Goal: Task Accomplishment & Management: Manage account settings

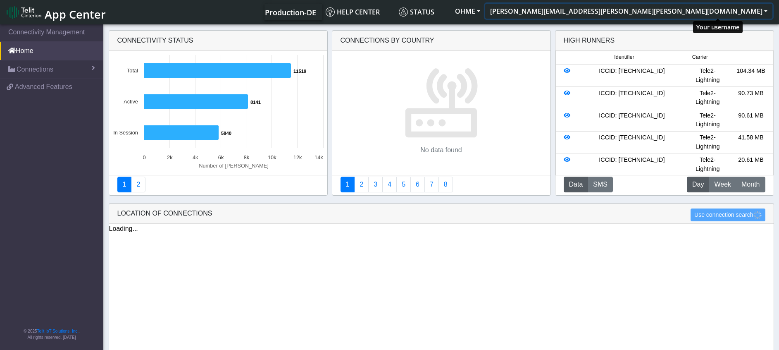
click at [765, 10] on button "[PERSON_NAME][EMAIL_ADDRESS][PERSON_NAME][PERSON_NAME][DOMAIN_NAME]" at bounding box center [628, 11] width 287 height 15
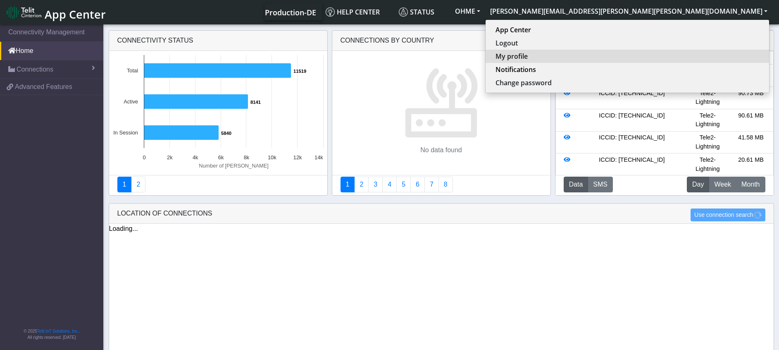
click at [704, 55] on button "My profile" at bounding box center [628, 56] width 284 height 13
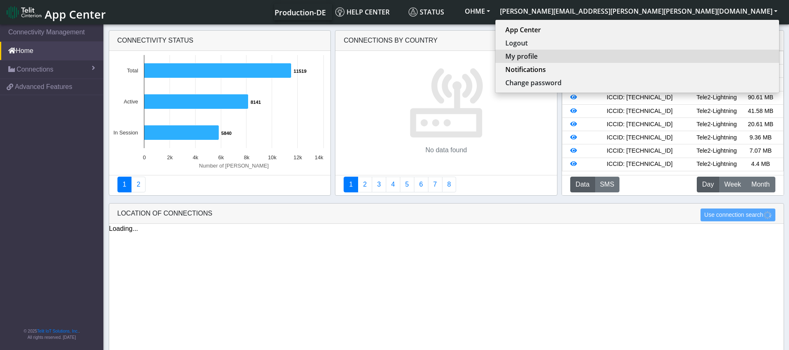
select select "en_US"
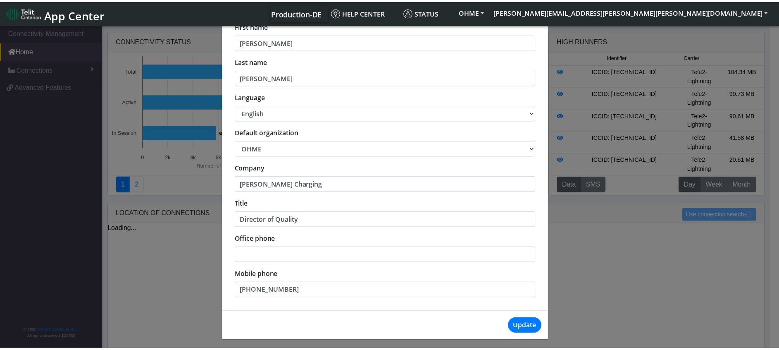
scroll to position [92, 0]
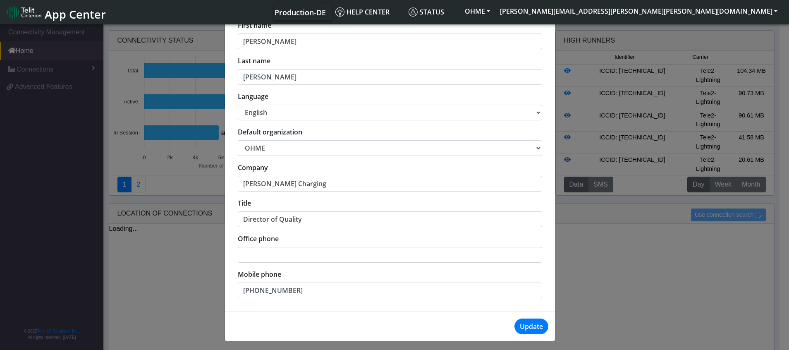
click at [570, 308] on div "My profile × Email address roland.meyer@ohme-ev.com First name Roland Last name…" at bounding box center [394, 188] width 789 height 330
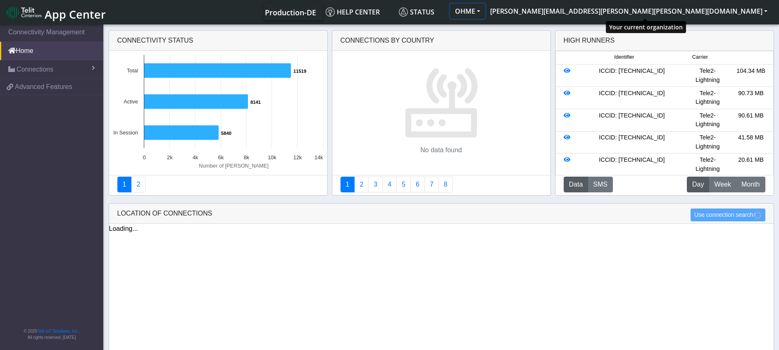
click at [485, 10] on button "OHME" at bounding box center [467, 11] width 35 height 15
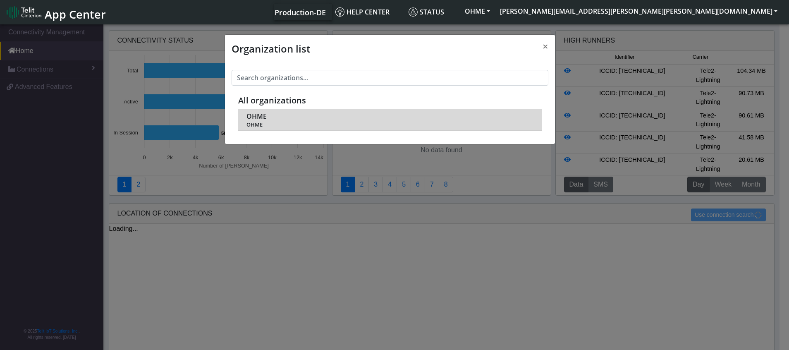
click at [283, 126] on span "OHME" at bounding box center [389, 125] width 286 height 6
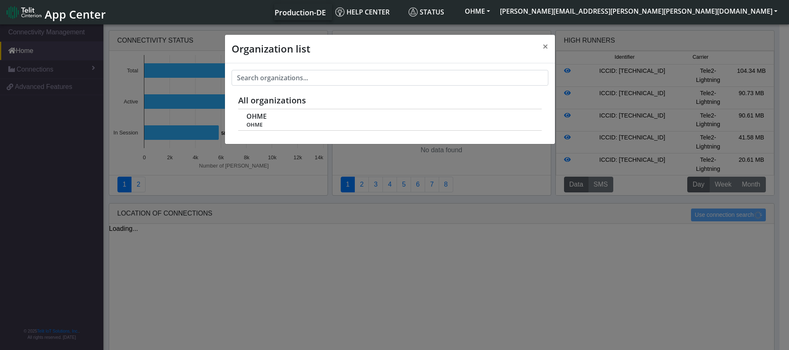
drag, startPoint x: 651, startPoint y: 267, endPoint x: 596, endPoint y: 234, distance: 64.2
click at [655, 267] on div "Organization list × All organizations OHME OHME" at bounding box center [394, 188] width 789 height 330
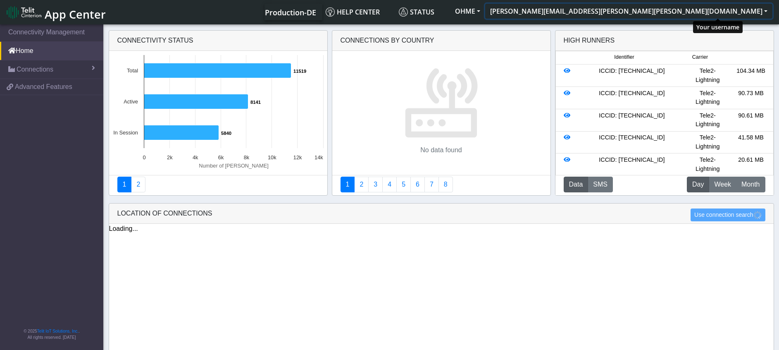
click at [765, 14] on button "[PERSON_NAME][EMAIL_ADDRESS][PERSON_NAME][PERSON_NAME][DOMAIN_NAME]" at bounding box center [628, 11] width 287 height 15
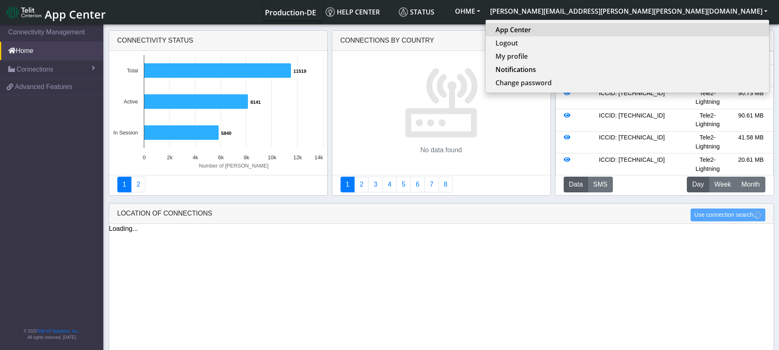
click at [706, 31] on link "App Center" at bounding box center [628, 30] width 264 height 10
